Goal: Complete application form

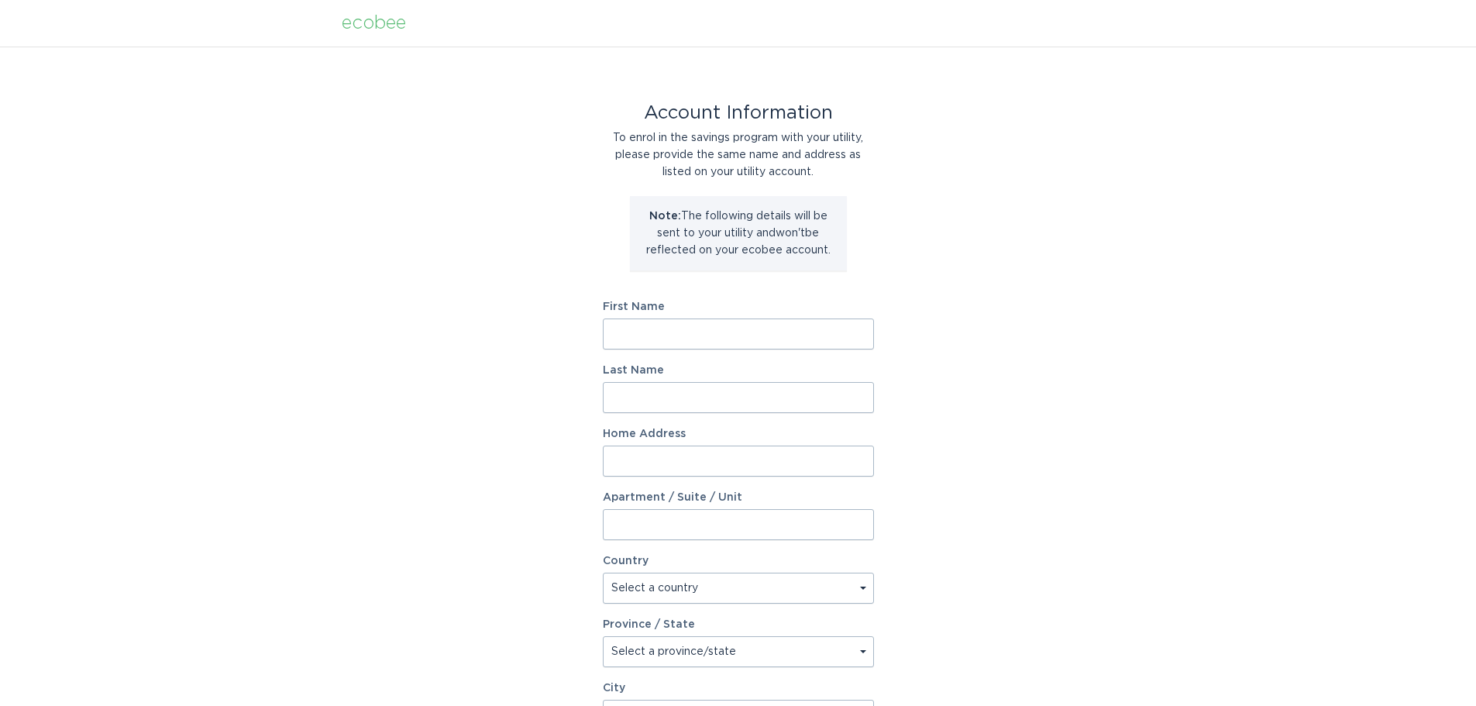
click at [635, 332] on input "First Name" at bounding box center [738, 333] width 271 height 31
type input "[PERSON_NAME]"
click at [615, 401] on input "Last Name" at bounding box center [738, 397] width 271 height 31
type input "Ovici"
click at [614, 469] on input "Home Address" at bounding box center [738, 460] width 271 height 31
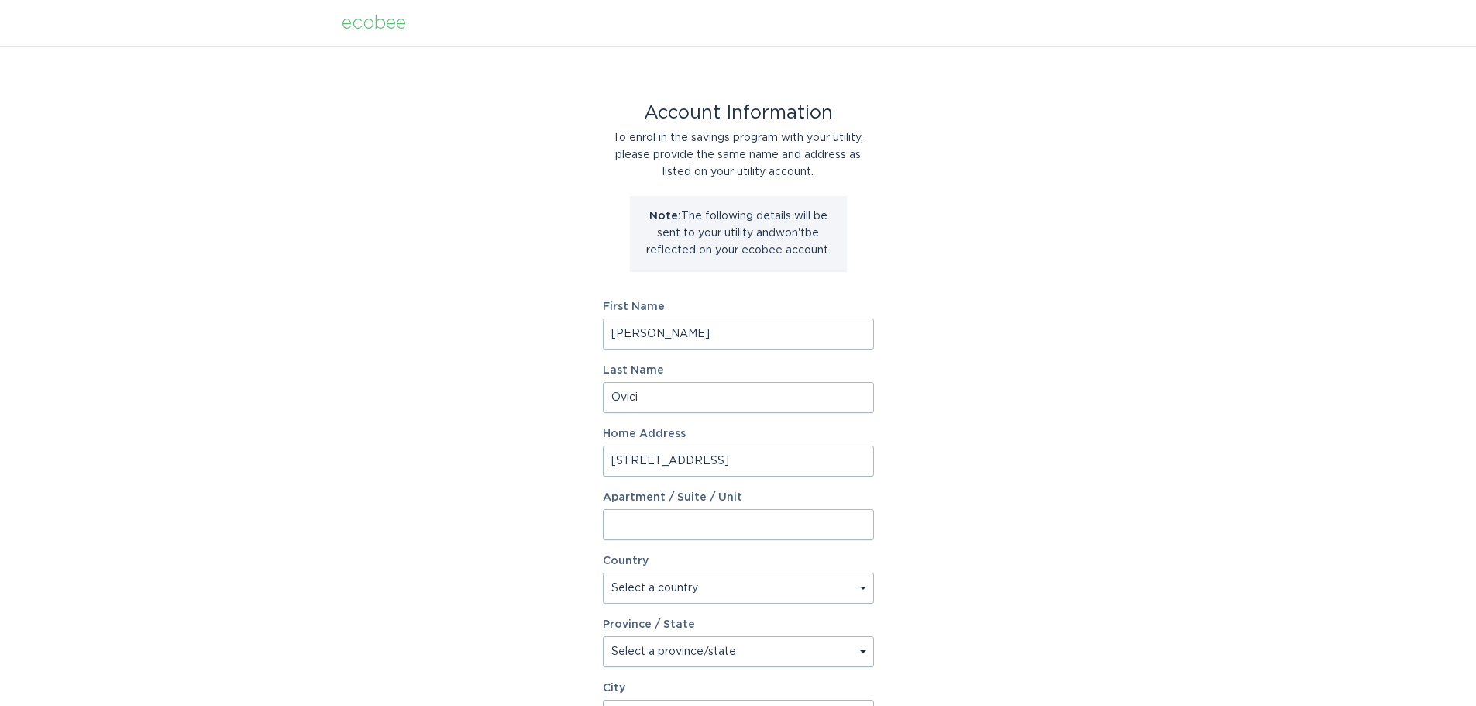
type input "[STREET_ADDRESS]"
click at [632, 531] on input "Apartment / Suite / Unit" at bounding box center [738, 524] width 271 height 31
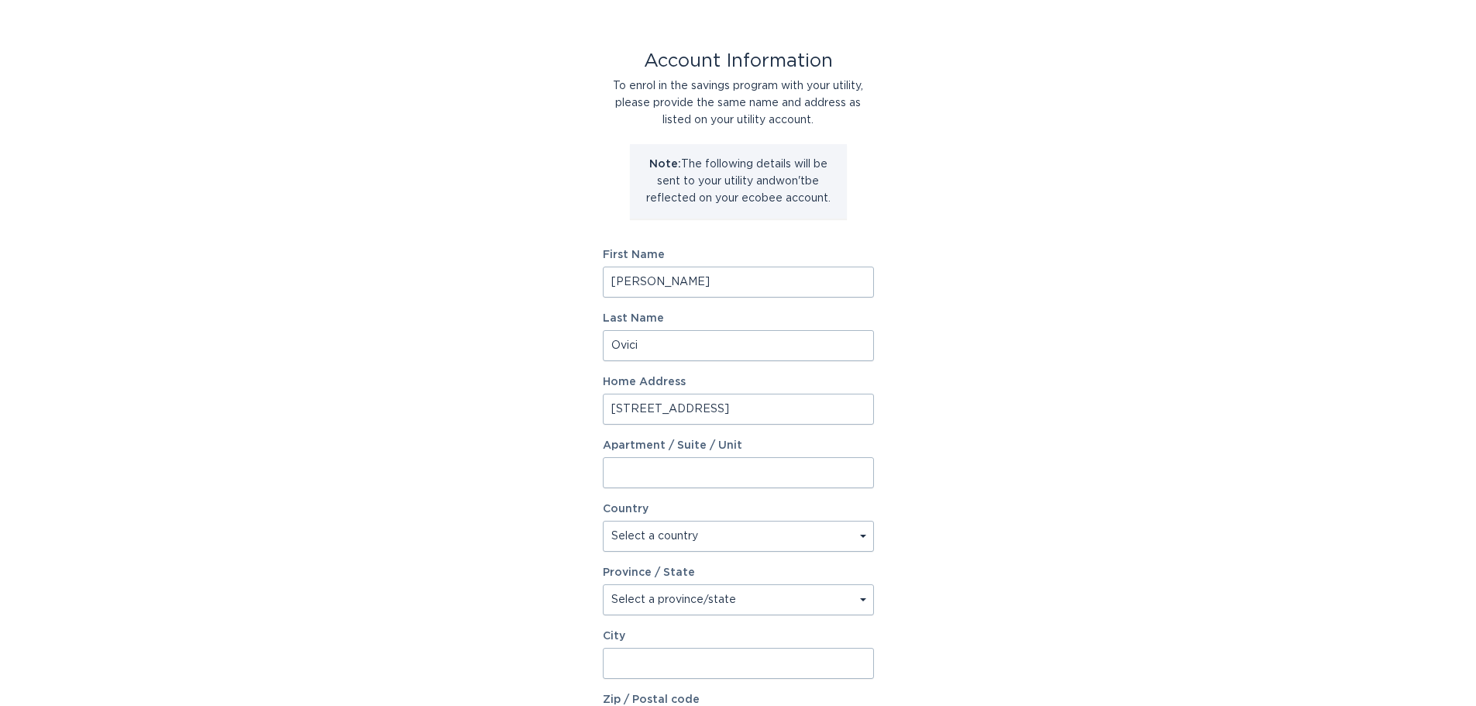
scroll to position [77, 0]
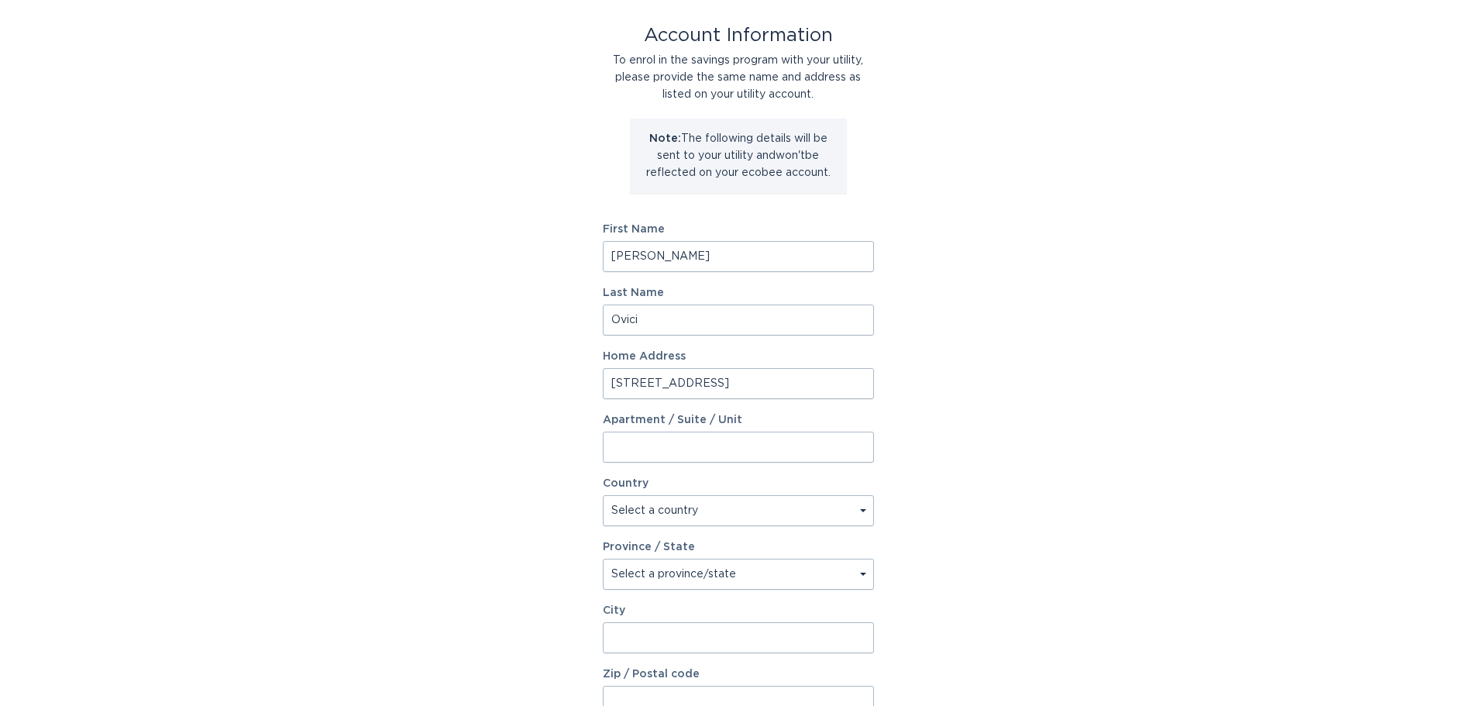
click at [863, 509] on select "Select a country Canada USA" at bounding box center [738, 510] width 271 height 31
select select "US"
click at [603, 495] on select "Select a country Canada USA" at bounding box center [738, 510] width 271 height 31
click at [863, 574] on select "Select a province/state Alabama Alaska American Samoa Arizona Arkansas Californ…" at bounding box center [738, 573] width 271 height 31
select select "AZ"
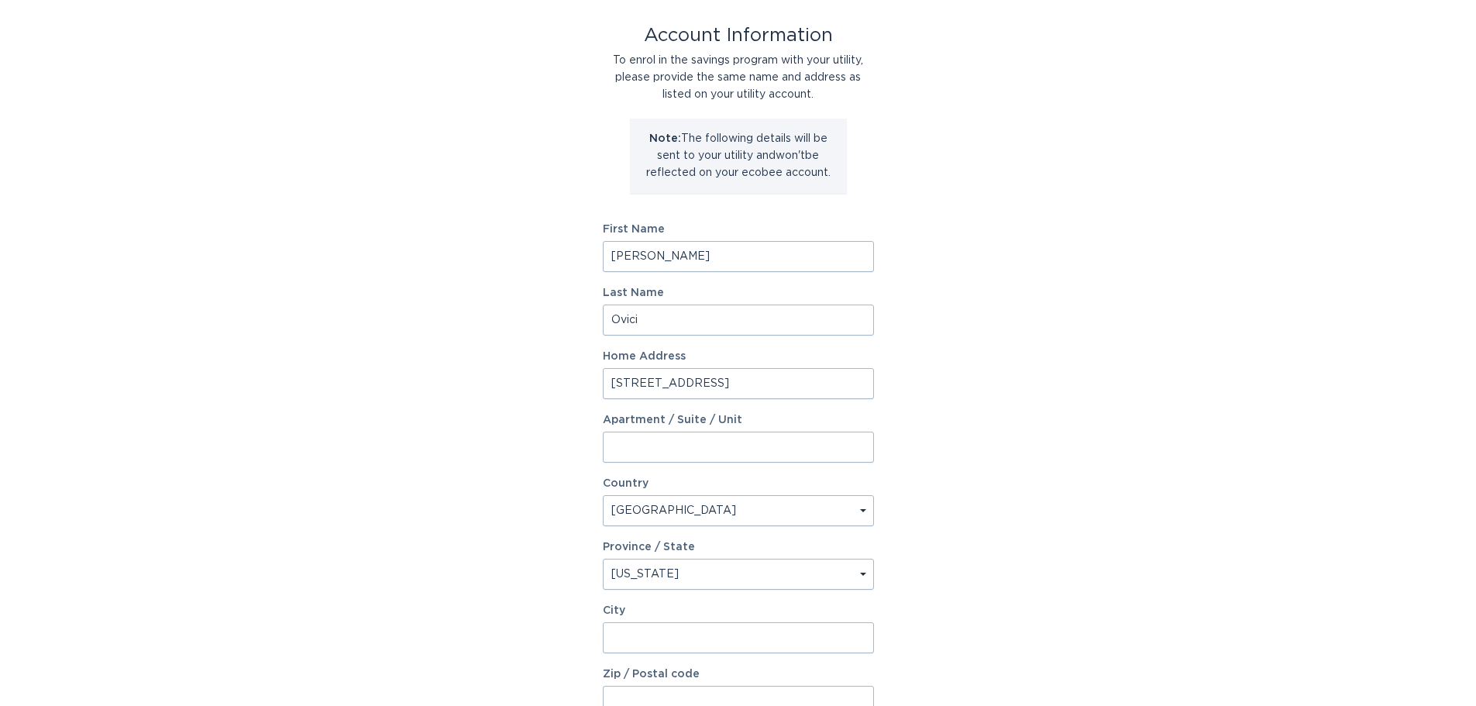
click at [603, 558] on select "Select a province/state Alabama Alaska American Samoa Arizona Arkansas Californ…" at bounding box center [738, 573] width 271 height 31
click at [631, 634] on input "City" at bounding box center [738, 637] width 271 height 31
type input "C"
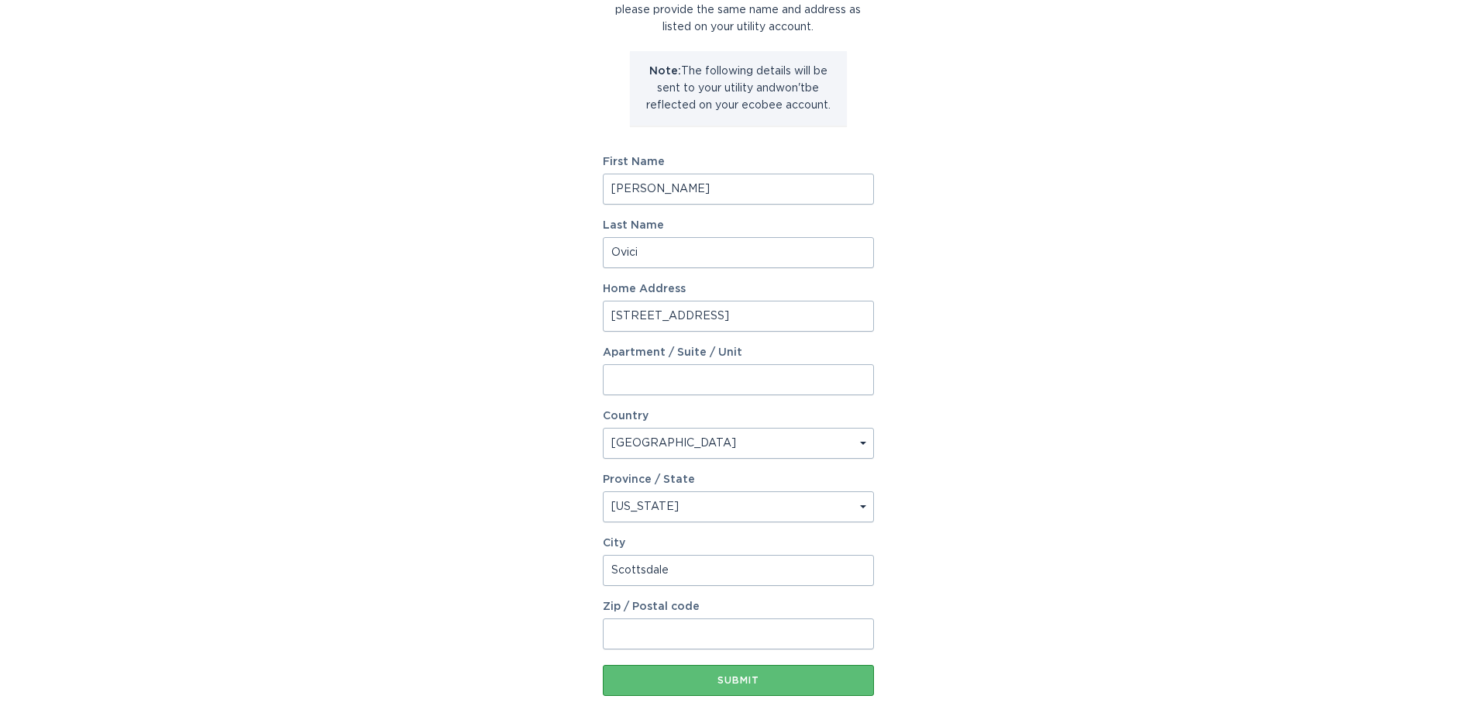
scroll to position [232, 0]
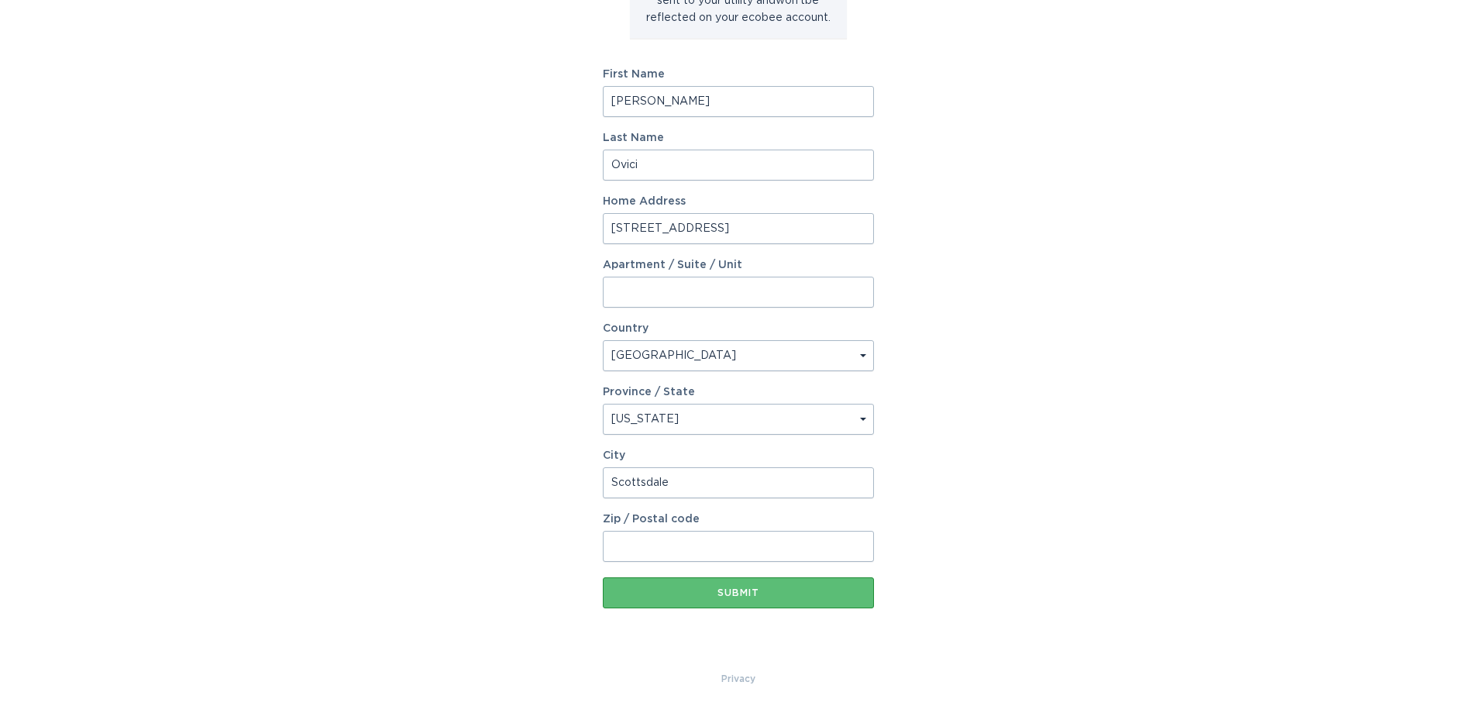
type input "Scottsdale"
click at [637, 542] on input "Zip / Postal code" at bounding box center [738, 546] width 271 height 31
type input "85262"
click at [714, 590] on div "Submit" at bounding box center [738, 592] width 256 height 9
